Goal: Communication & Community: Share content

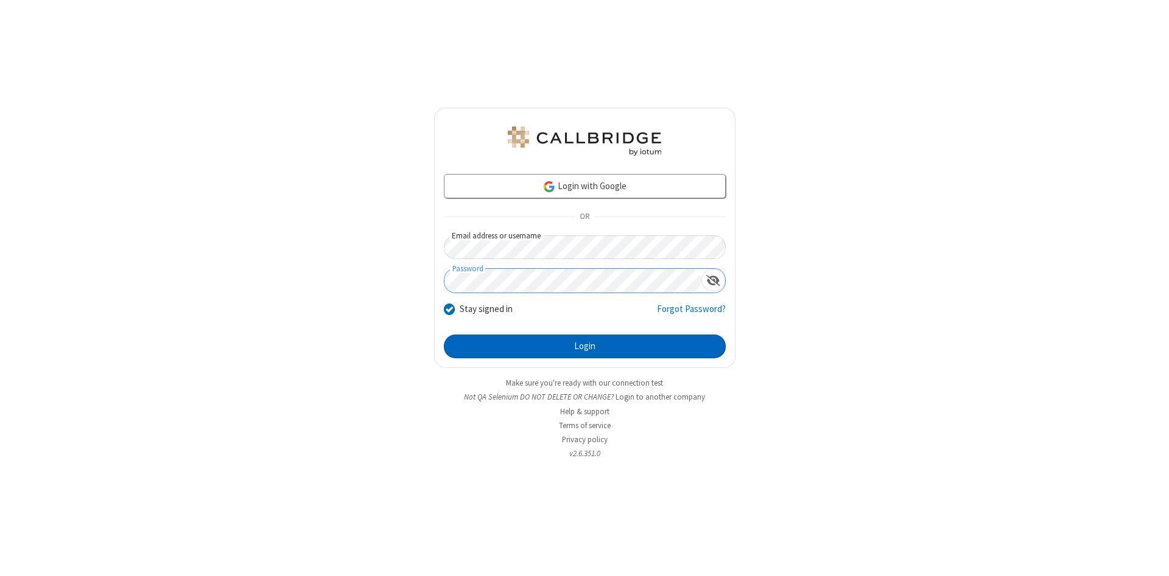
click at [584, 347] on button "Login" at bounding box center [585, 347] width 282 height 24
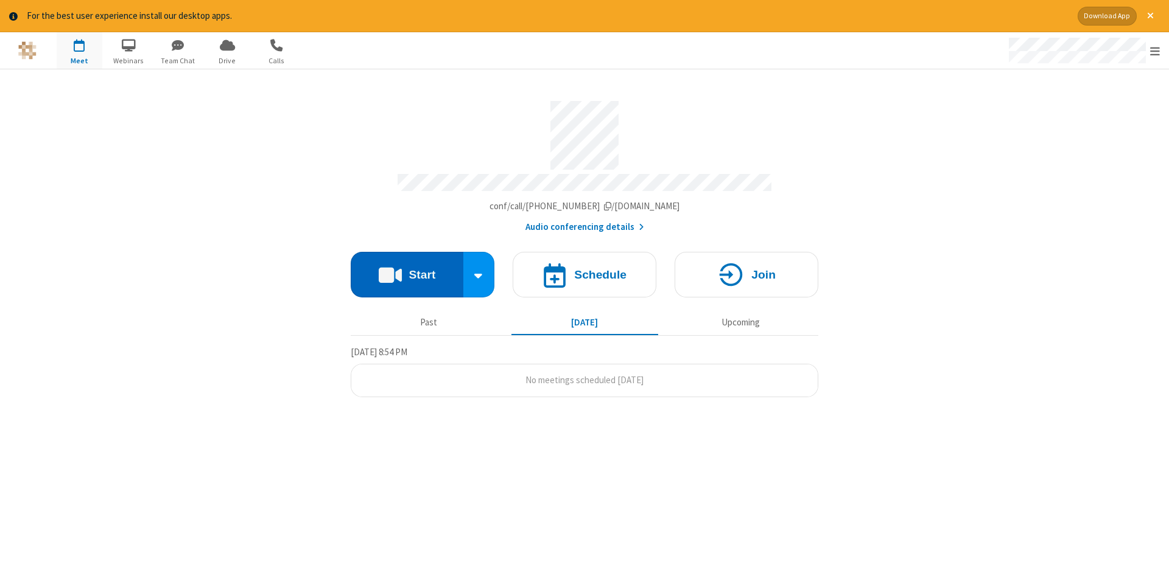
click at [407, 270] on button "Start" at bounding box center [407, 275] width 113 height 46
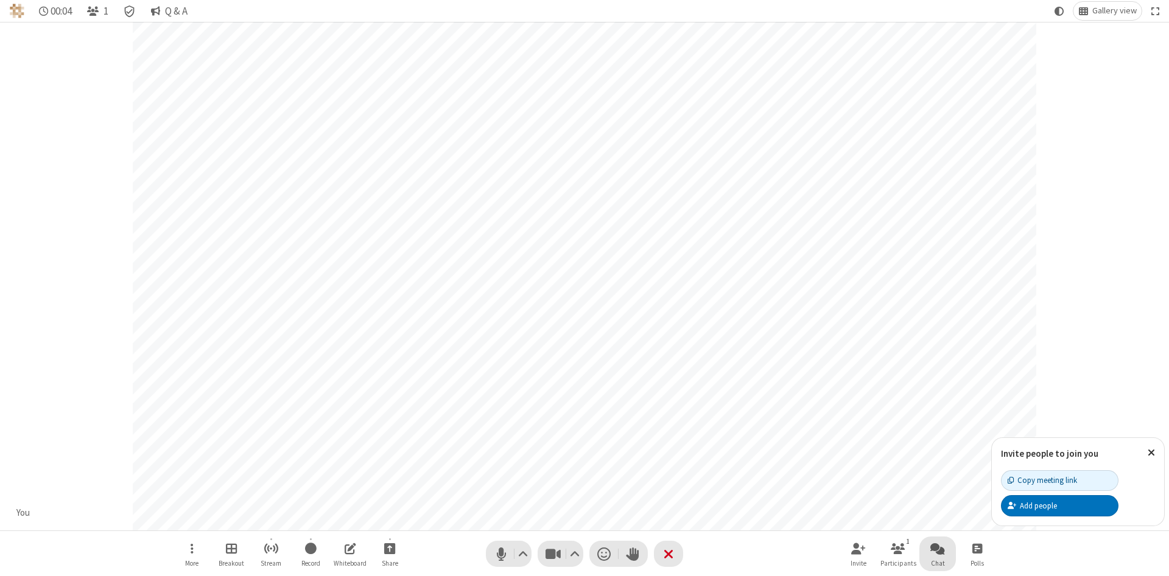
click at [937, 548] on span "Open chat" at bounding box center [937, 548] width 15 height 15
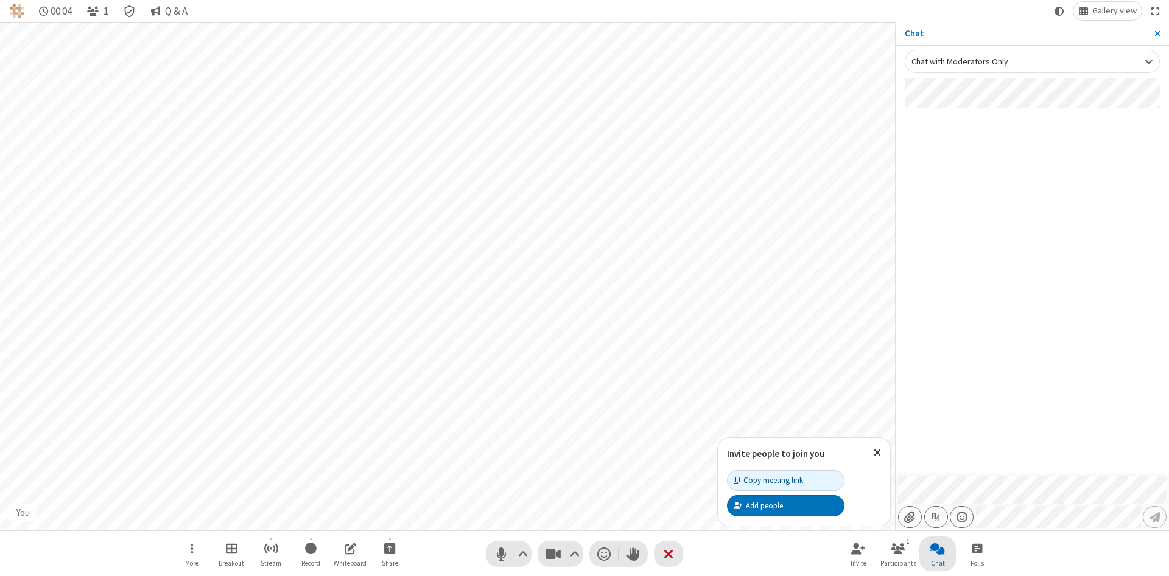
type input "C:\fakepath\doc_test.docx"
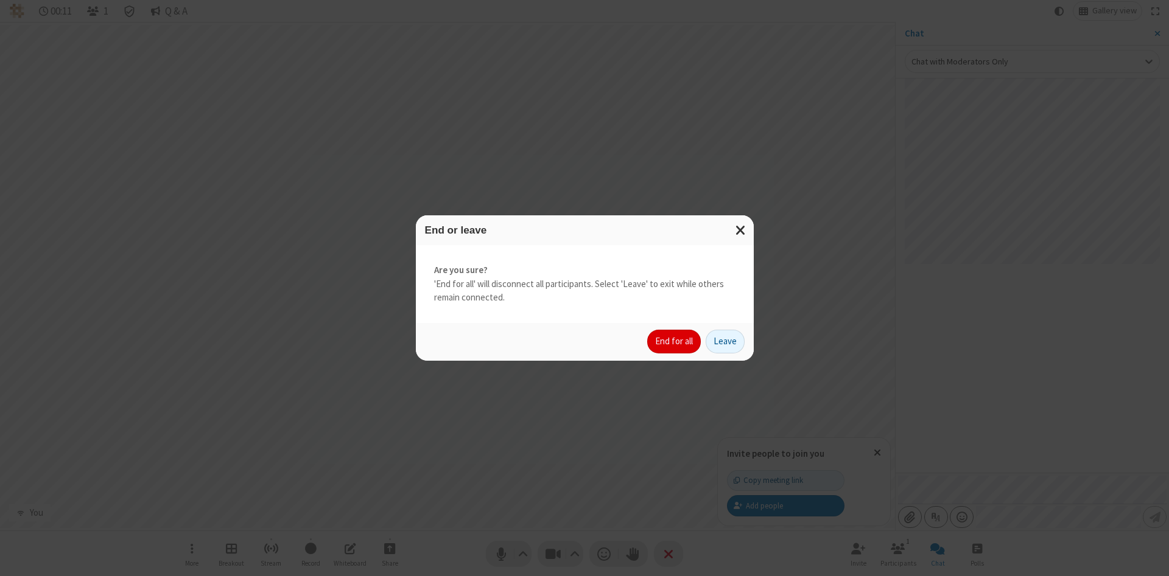
click at [674, 341] on button "End for all" at bounding box center [674, 342] width 54 height 24
